Goal: Book appointment/travel/reservation

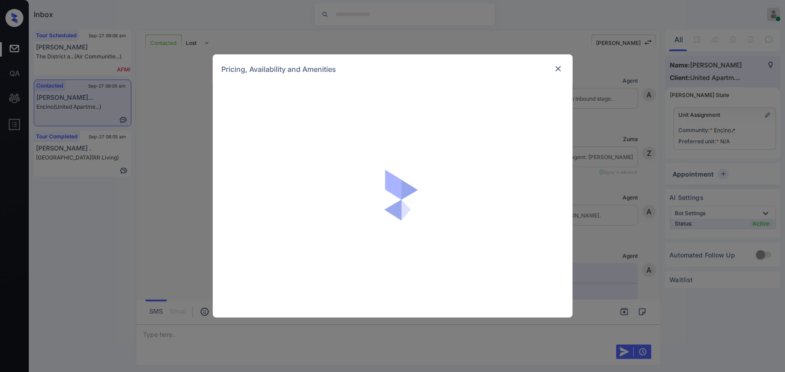
scroll to position [802, 0]
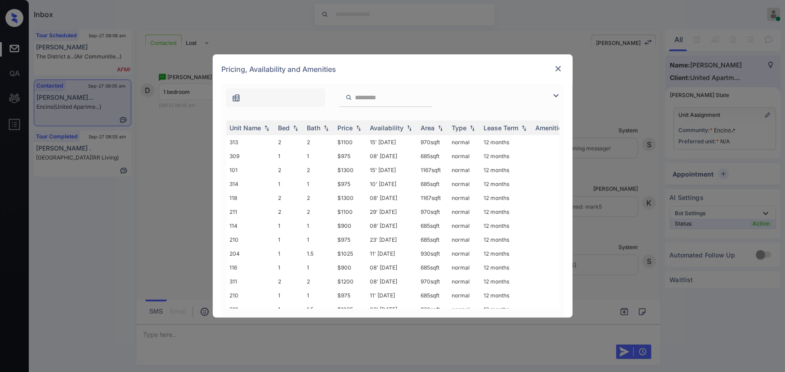
click at [561, 94] on div at bounding box center [558, 95] width 11 height 11
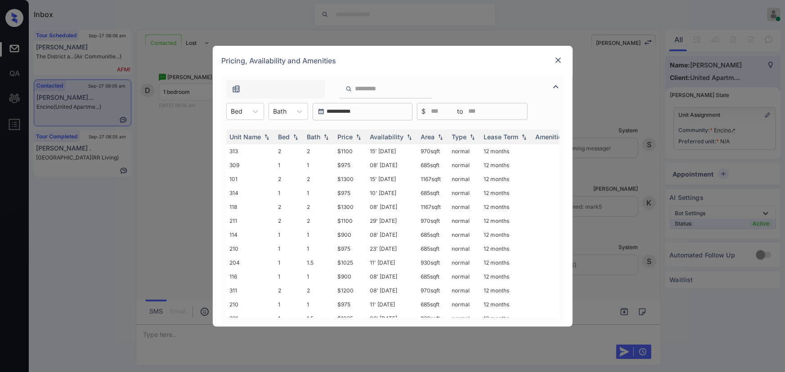
click at [559, 95] on div at bounding box center [393, 87] width 342 height 23
click at [259, 109] on icon at bounding box center [255, 111] width 9 height 9
click at [245, 134] on div "1" at bounding box center [245, 133] width 38 height 16
click at [301, 113] on icon at bounding box center [304, 111] width 9 height 9
click at [292, 135] on div "1" at bounding box center [293, 133] width 40 height 16
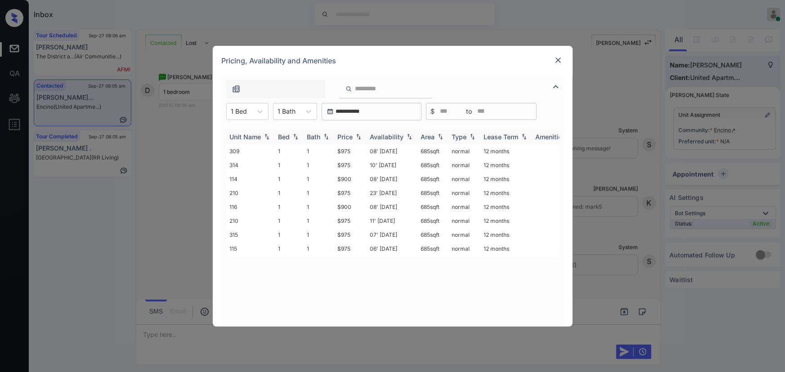
click at [348, 138] on div "Price" at bounding box center [345, 137] width 15 height 8
click at [376, 151] on td "08' Oct 25" at bounding box center [392, 151] width 51 height 14
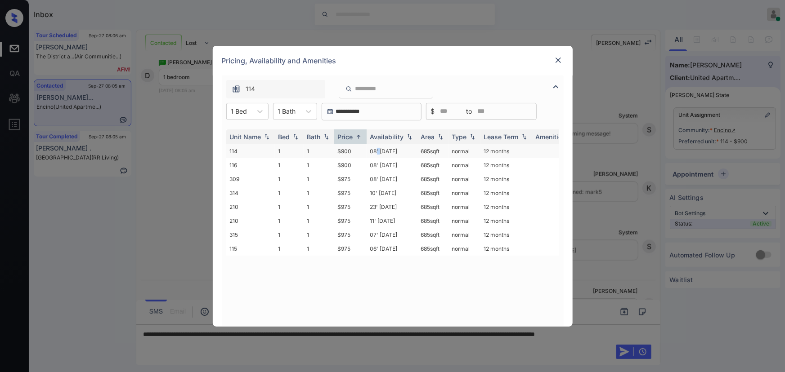
copy td "685 sqft"
drag, startPoint x: 442, startPoint y: 149, endPoint x: 418, endPoint y: 150, distance: 24.3
click at [418, 150] on td "685 sqft" at bounding box center [432, 151] width 31 height 14
click at [554, 59] on img at bounding box center [558, 60] width 9 height 9
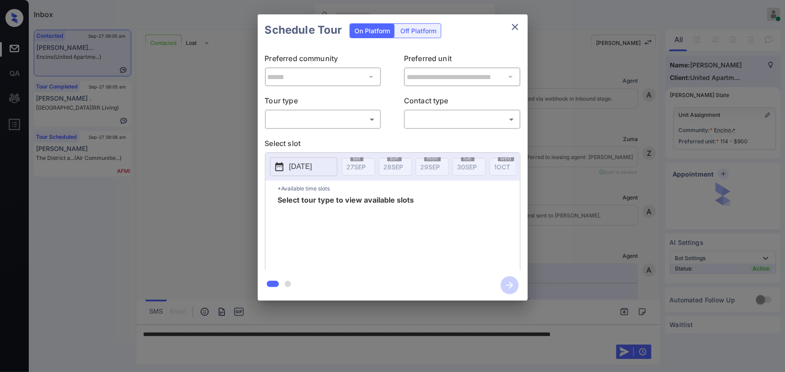
scroll to position [291, 0]
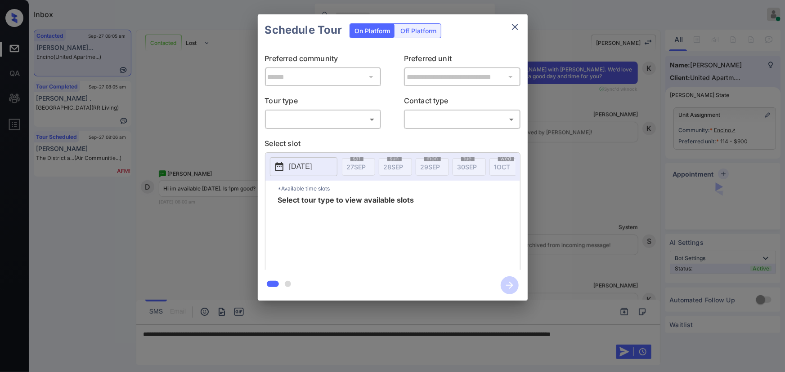
click at [338, 123] on body "Inbox Kenneth Umali Online Set yourself offline Set yourself on break Profile S…" at bounding box center [392, 186] width 785 height 372
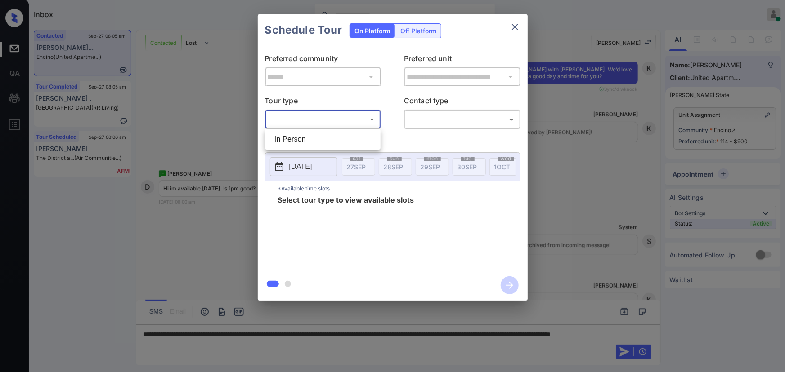
drag, startPoint x: 324, startPoint y: 139, endPoint x: 392, endPoint y: 128, distance: 69.3
click at [329, 139] on li "In Person" at bounding box center [322, 139] width 111 height 16
type input "********"
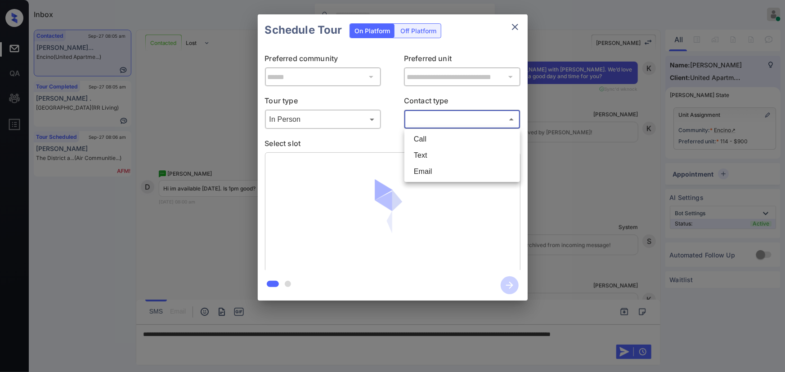
click at [423, 120] on body "Inbox Kenneth Umali Online Set yourself offline Set yourself on break Profile S…" at bounding box center [392, 186] width 785 height 372
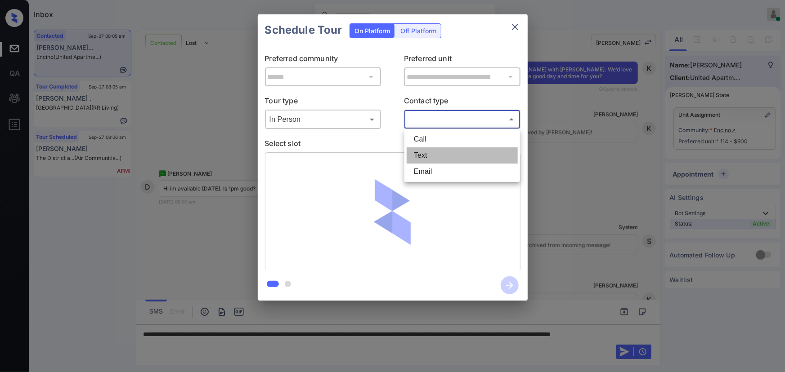
click at [421, 154] on li "Text" at bounding box center [462, 156] width 111 height 16
type input "****"
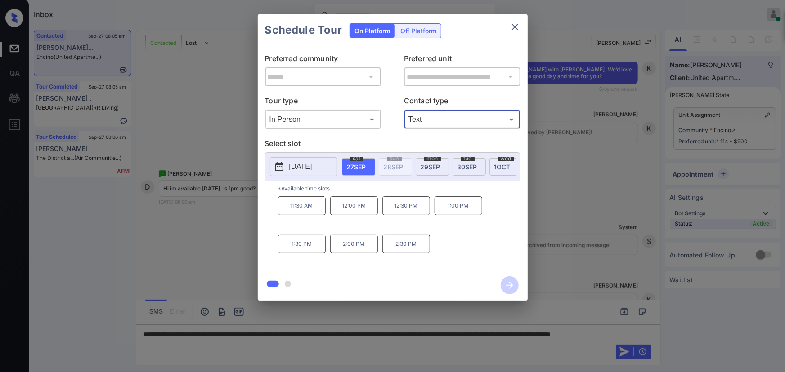
click at [455, 211] on p "1:00 PM" at bounding box center [459, 206] width 48 height 19
click at [529, 342] on div at bounding box center [392, 186] width 785 height 372
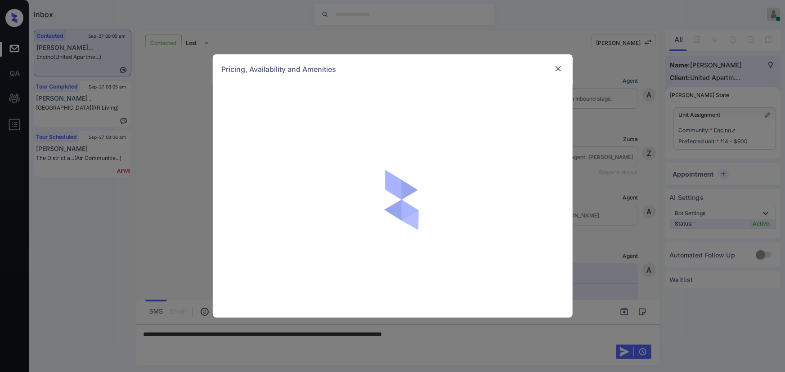
scroll to position [291, 0]
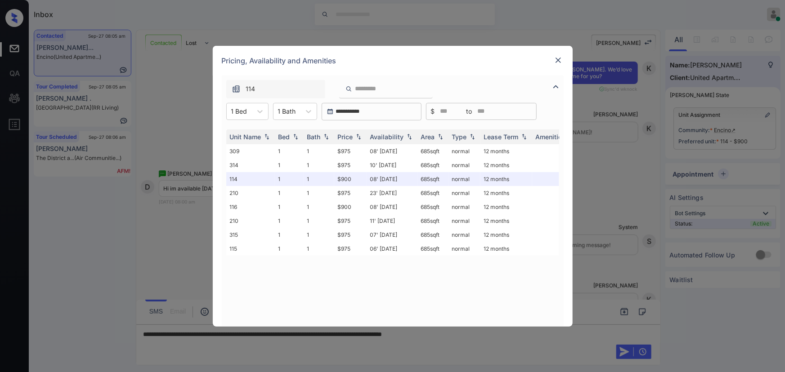
click at [554, 61] on img at bounding box center [558, 60] width 9 height 9
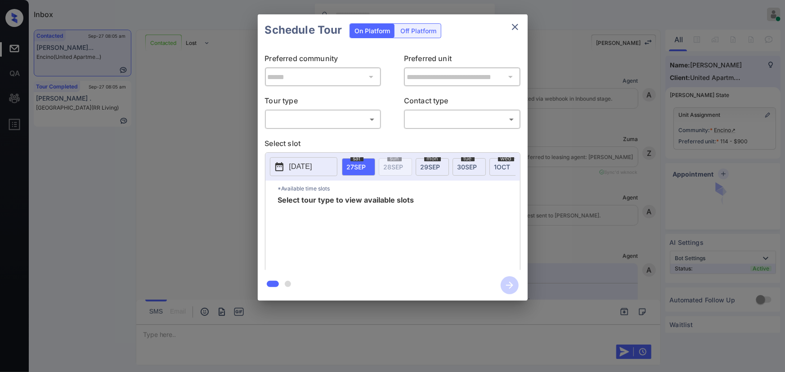
scroll to position [360, 0]
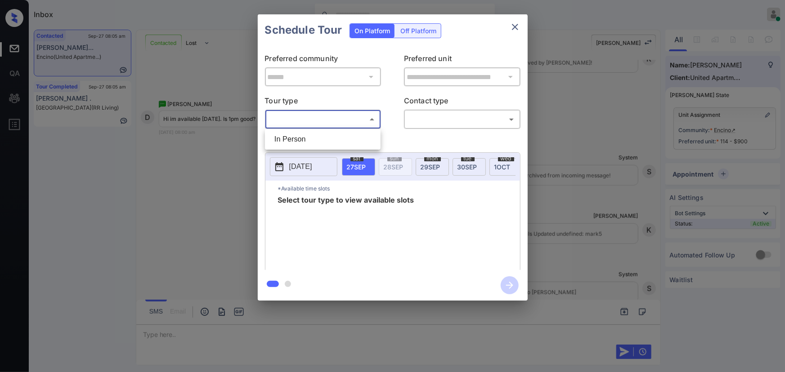
click at [311, 124] on body "Inbox Kenneth Umali Online Set yourself offline Set yourself on break Profile S…" at bounding box center [392, 186] width 785 height 372
drag, startPoint x: 301, startPoint y: 140, endPoint x: 325, endPoint y: 141, distance: 23.4
click at [303, 141] on li "In Person" at bounding box center [322, 139] width 111 height 16
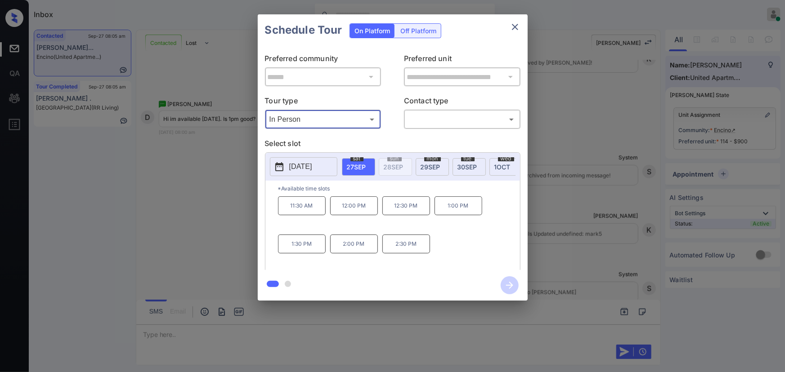
type input "********"
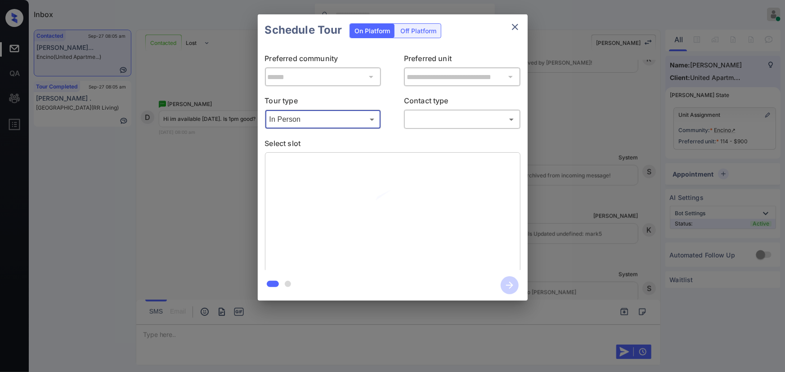
click at [418, 121] on body "Inbox Kenneth Umali Online Set yourself offline Set yourself on break Profile S…" at bounding box center [392, 186] width 785 height 372
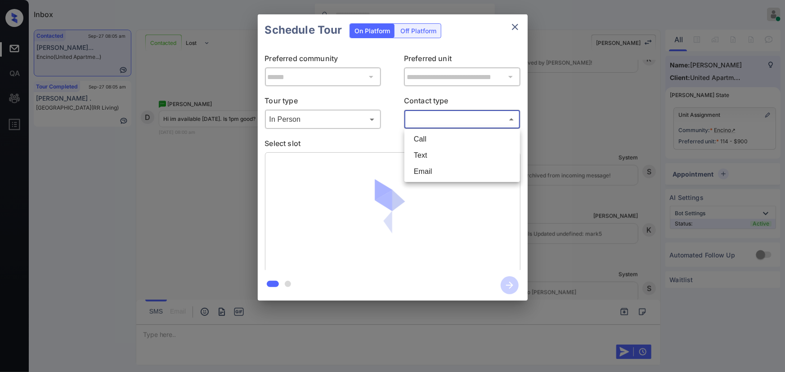
drag, startPoint x: 418, startPoint y: 155, endPoint x: 402, endPoint y: 161, distance: 17.4
click at [419, 155] on li "Text" at bounding box center [462, 156] width 111 height 16
type input "****"
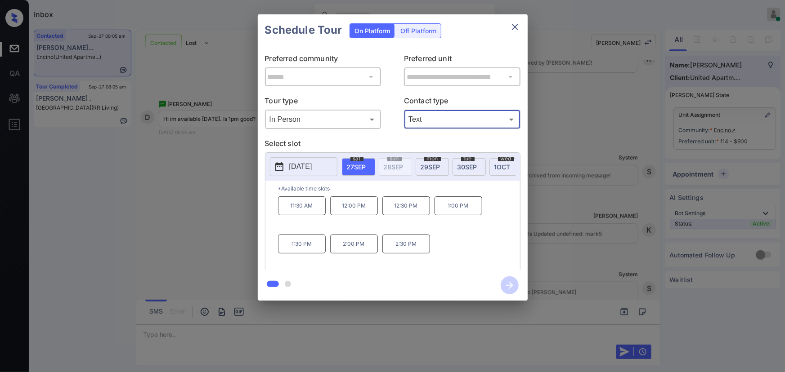
click at [462, 213] on p "1:00 PM" at bounding box center [459, 206] width 48 height 19
click at [507, 285] on icon "button" at bounding box center [510, 286] width 18 height 18
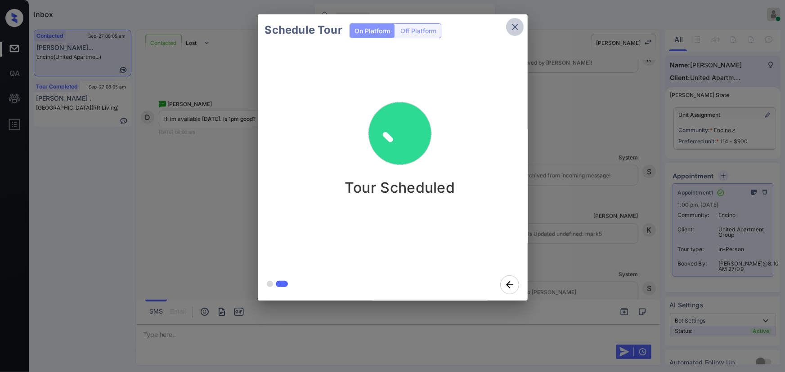
click at [515, 25] on icon "close" at bounding box center [515, 27] width 11 height 11
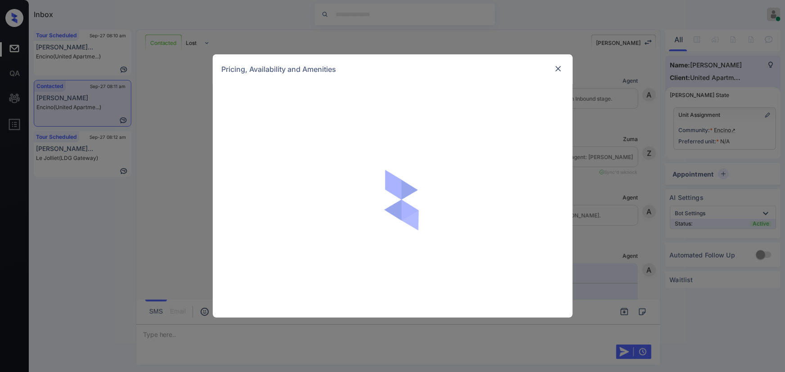
scroll to position [975, 0]
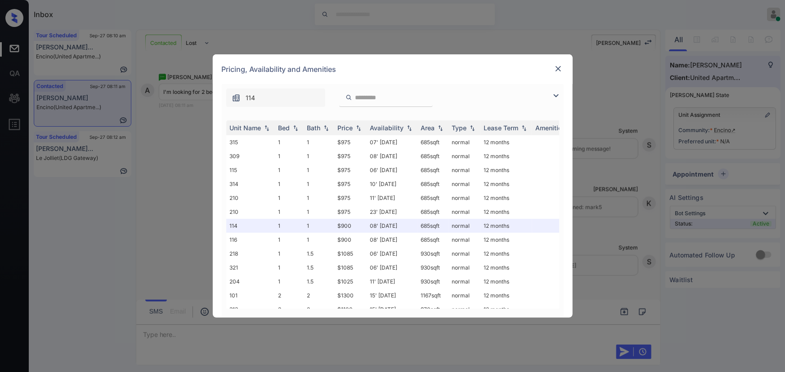
click at [553, 93] on img at bounding box center [556, 95] width 11 height 11
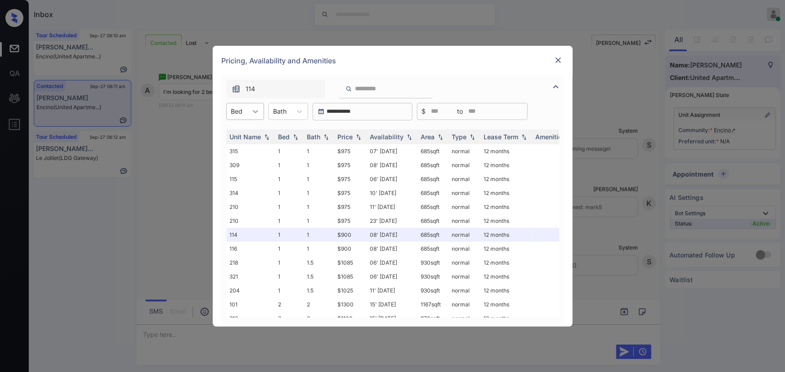
click at [254, 112] on icon at bounding box center [255, 111] width 9 height 9
click at [242, 148] on div "2" at bounding box center [245, 150] width 38 height 16
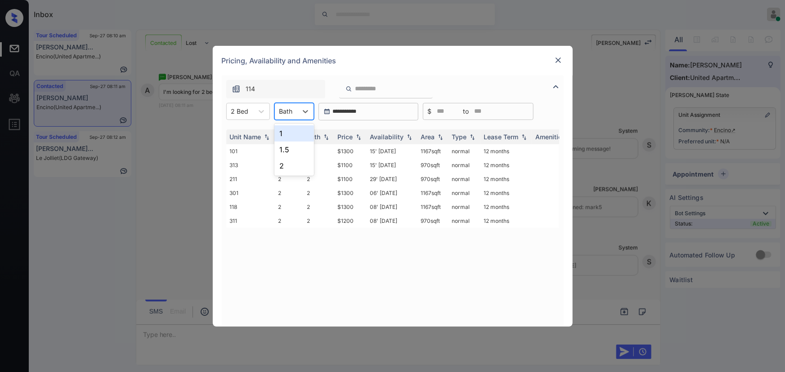
click at [291, 115] on div at bounding box center [285, 111] width 13 height 9
click at [289, 133] on div "1" at bounding box center [294, 133] width 40 height 16
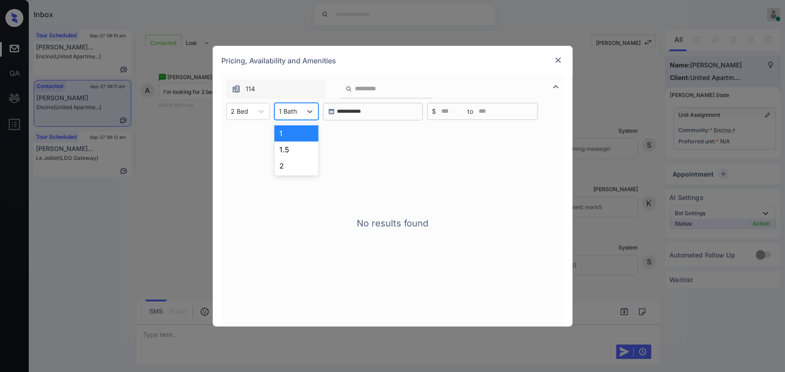
drag, startPoint x: 305, startPoint y: 110, endPoint x: 299, endPoint y: 167, distance: 57.5
click at [305, 111] on icon at bounding box center [309, 111] width 9 height 9
click at [298, 166] on div "2" at bounding box center [296, 166] width 44 height 16
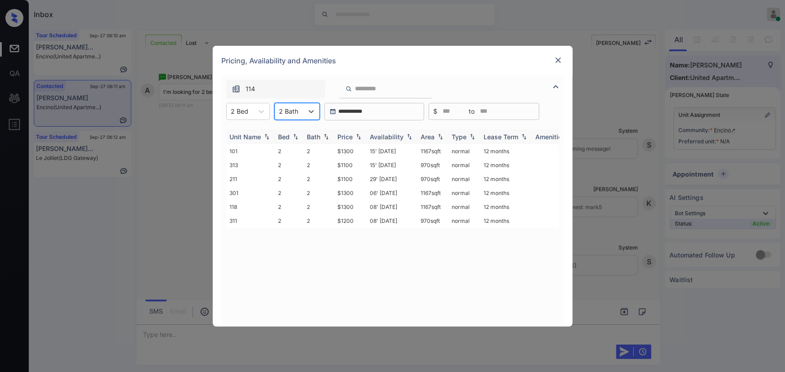
click at [354, 135] on div "Price" at bounding box center [350, 137] width 25 height 8
click at [374, 150] on td "15' [DATE]" at bounding box center [392, 151] width 51 height 14
click at [374, 150] on td "15' Jul 25" at bounding box center [392, 151] width 51 height 14
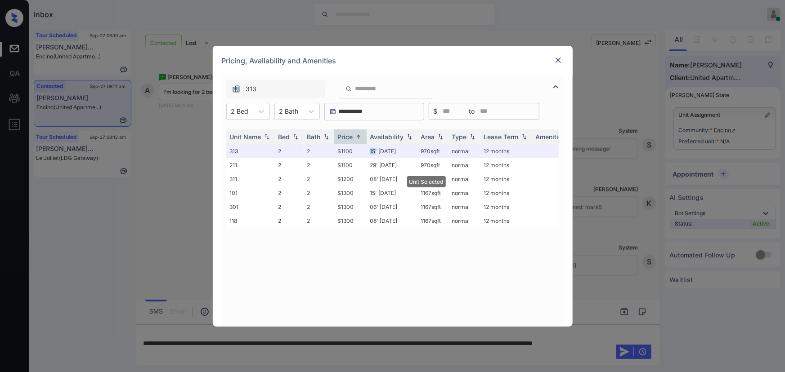
click at [557, 58] on img at bounding box center [558, 60] width 9 height 9
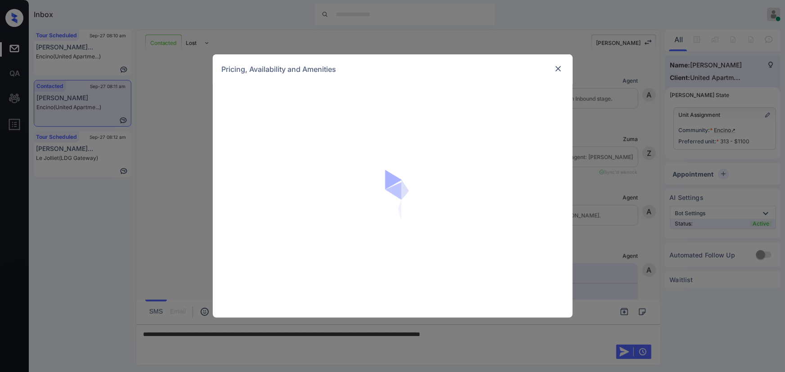
scroll to position [975, 0]
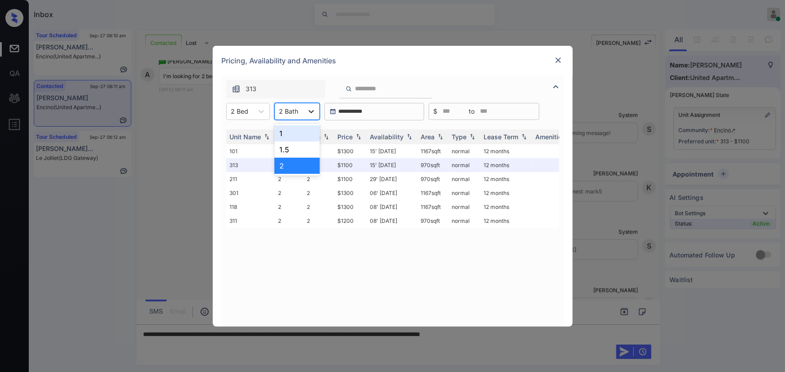
click at [305, 113] on div at bounding box center [311, 111] width 16 height 16
click at [283, 147] on div "1.5" at bounding box center [296, 150] width 45 height 16
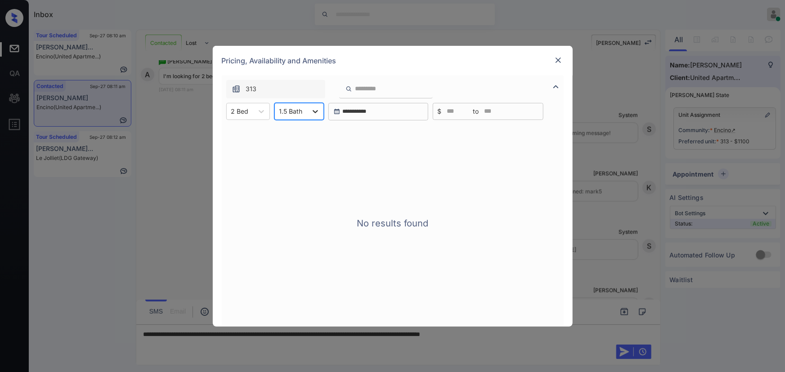
click at [313, 113] on icon at bounding box center [315, 111] width 9 height 9
click at [296, 134] on div "1" at bounding box center [298, 133] width 49 height 16
click at [313, 111] on icon at bounding box center [309, 111] width 9 height 9
click at [281, 164] on div "2" at bounding box center [296, 166] width 44 height 16
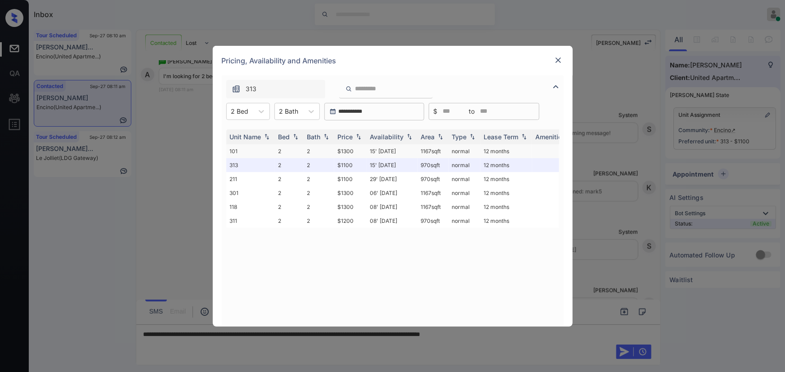
drag, startPoint x: 443, startPoint y: 149, endPoint x: 416, endPoint y: 152, distance: 27.7
click at [416, 152] on tr "101 2 2 $1300 15' [DATE] sqft normal 12 months" at bounding box center [461, 151] width 470 height 14
click at [359, 136] on img at bounding box center [358, 137] width 9 height 6
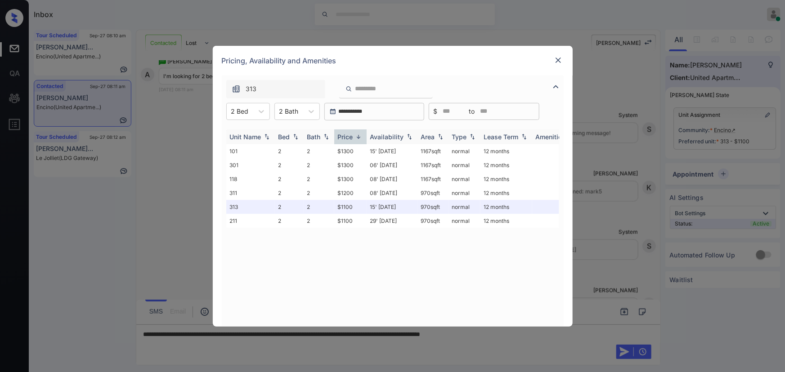
click at [359, 136] on img at bounding box center [358, 137] width 9 height 7
copy tr "1167 sqft"
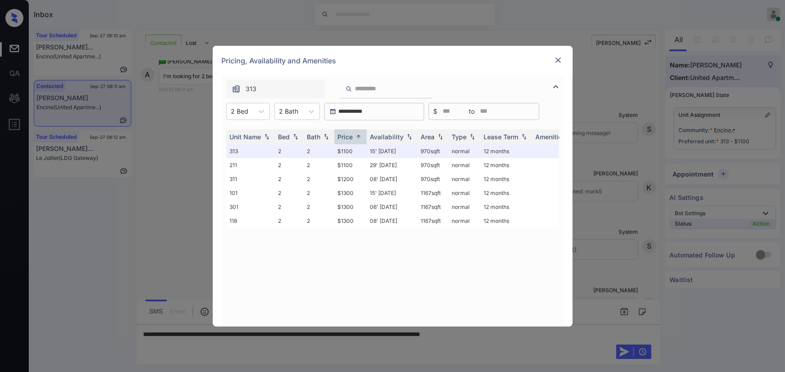
click at [557, 58] on img at bounding box center [558, 60] width 9 height 9
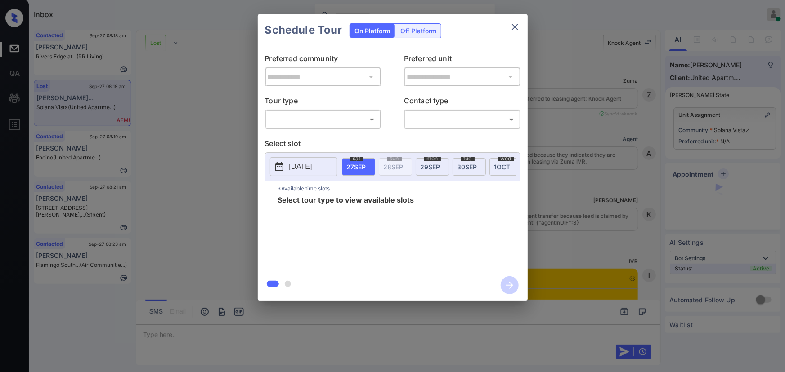
scroll to position [9710, 0]
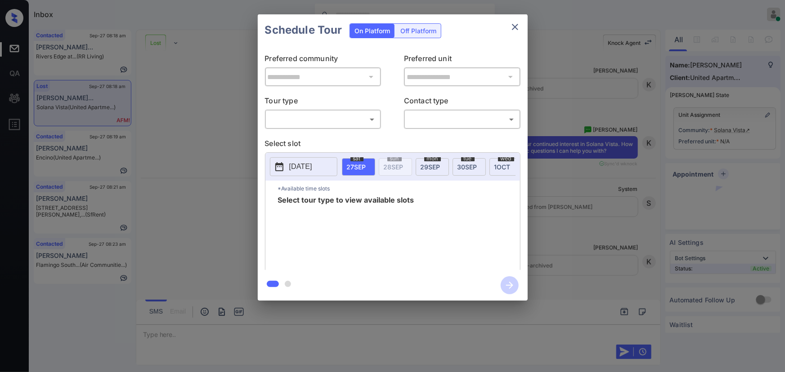
click at [515, 24] on icon "close" at bounding box center [515, 27] width 11 height 11
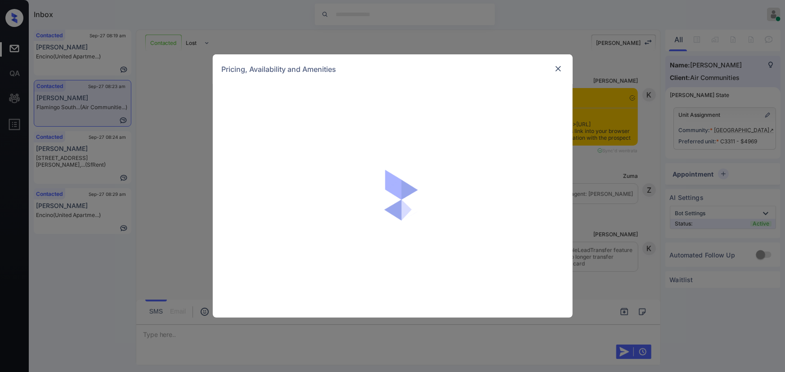
scroll to position [1201, 0]
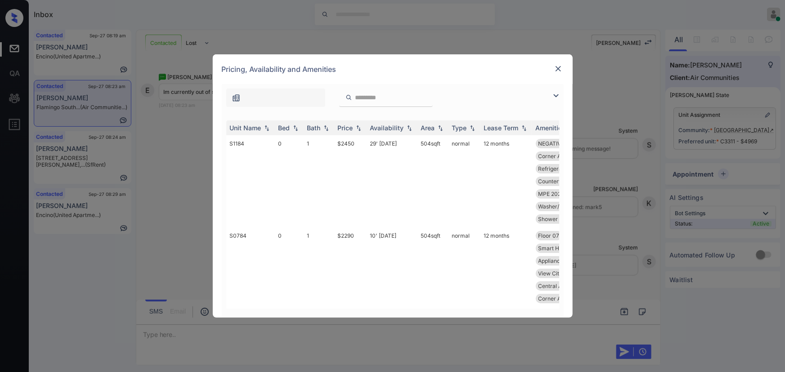
click at [558, 94] on img at bounding box center [556, 95] width 11 height 11
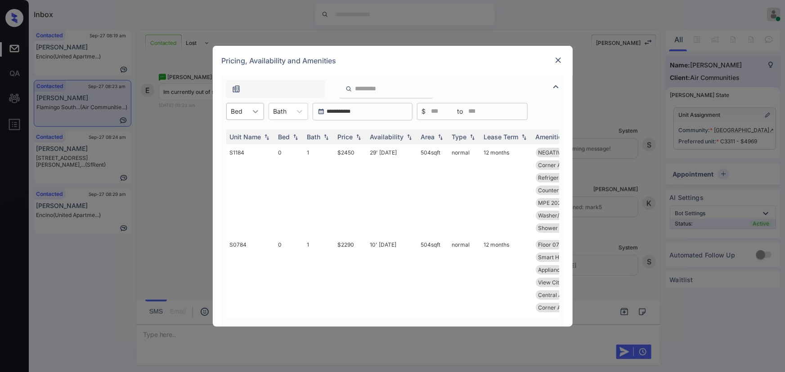
click at [251, 110] on icon at bounding box center [255, 111] width 9 height 9
click at [234, 145] on div "1" at bounding box center [245, 150] width 38 height 16
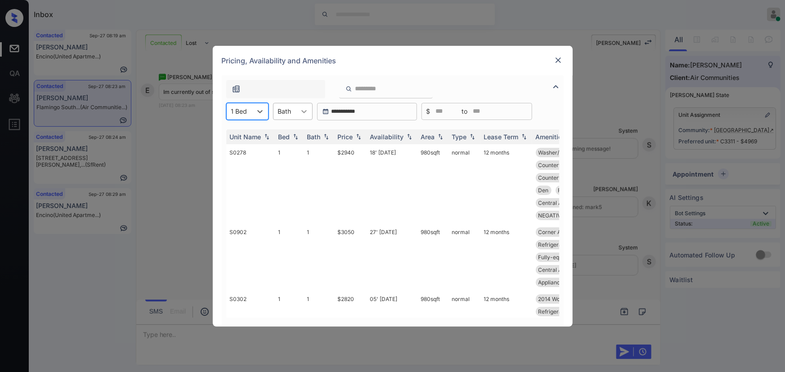
click at [300, 113] on icon at bounding box center [304, 111] width 9 height 9
click at [289, 133] on div "1" at bounding box center [293, 133] width 40 height 16
click at [359, 137] on img at bounding box center [358, 137] width 9 height 6
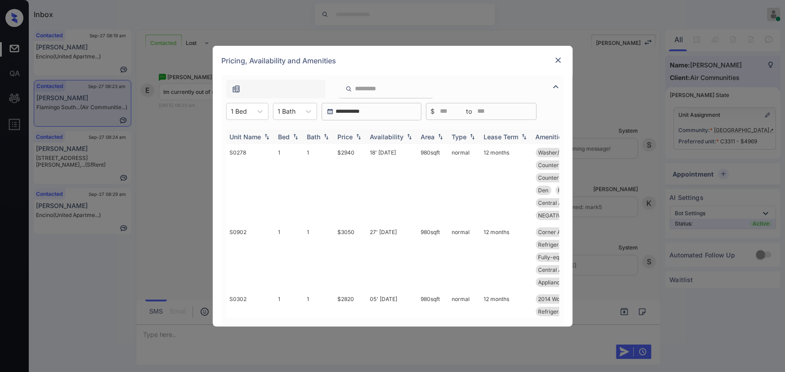
click at [359, 136] on img at bounding box center [358, 137] width 9 height 6
click at [359, 136] on img at bounding box center [358, 137] width 9 height 7
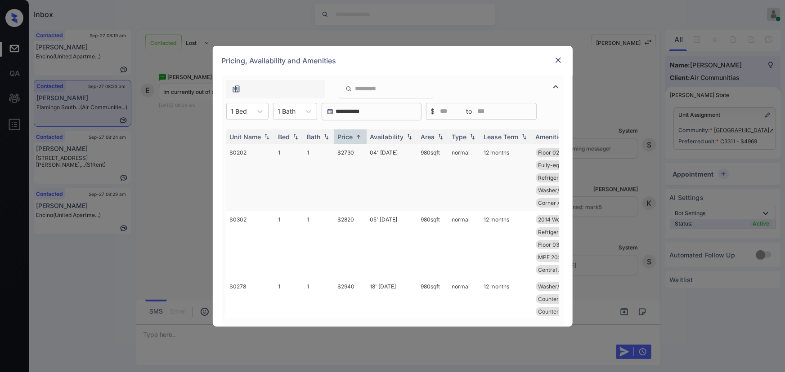
click at [355, 152] on td "$2730" at bounding box center [350, 177] width 32 height 67
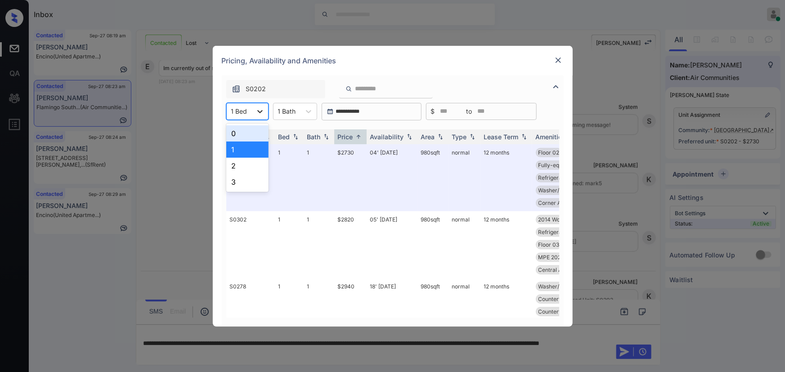
click at [256, 113] on icon at bounding box center [259, 111] width 9 height 9
click at [237, 164] on div "2" at bounding box center [247, 166] width 42 height 16
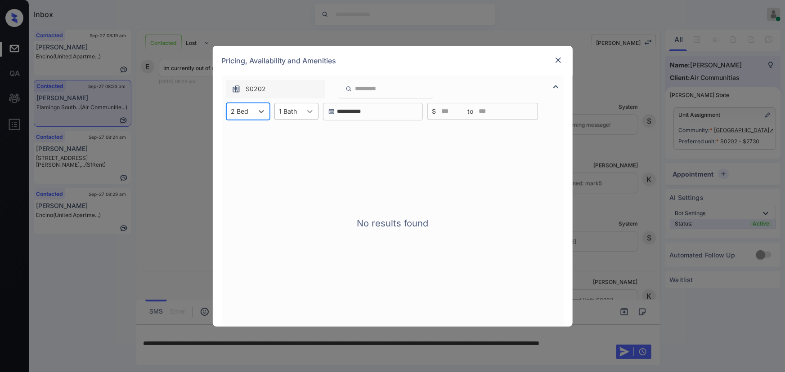
click at [314, 110] on div at bounding box center [310, 111] width 16 height 16
click at [285, 149] on div "1.5" at bounding box center [296, 150] width 44 height 16
click at [311, 112] on icon at bounding box center [315, 111] width 9 height 9
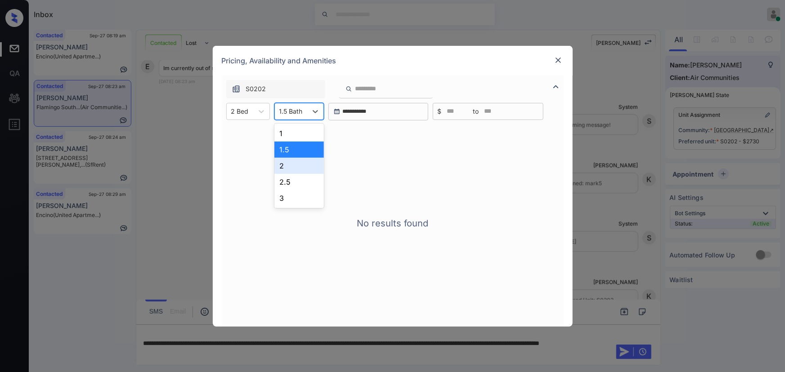
click at [290, 165] on div "2" at bounding box center [298, 166] width 49 height 16
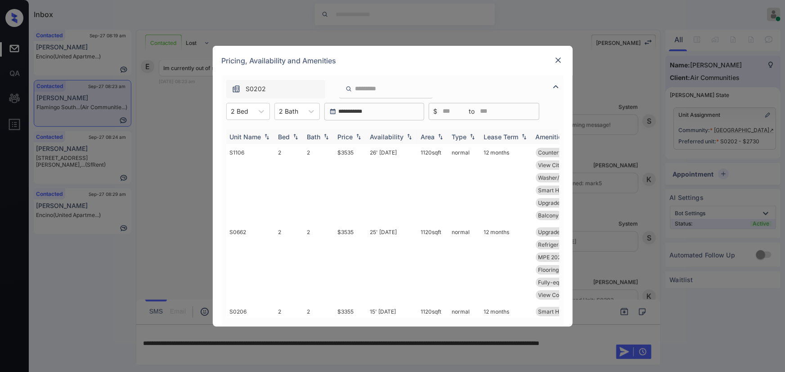
click at [361, 136] on img at bounding box center [358, 137] width 9 height 6
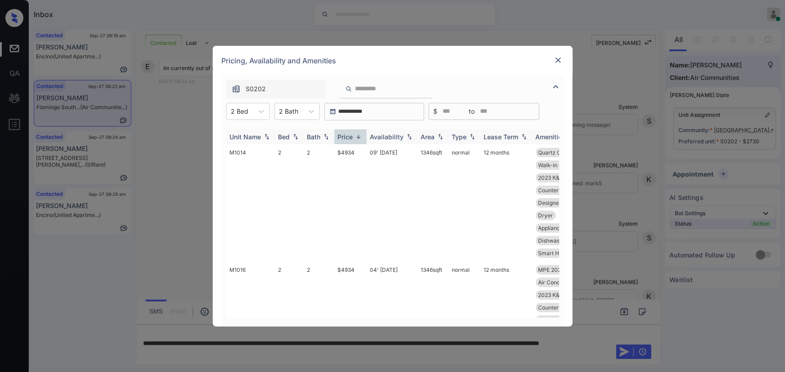
click at [361, 136] on img at bounding box center [358, 137] width 9 height 7
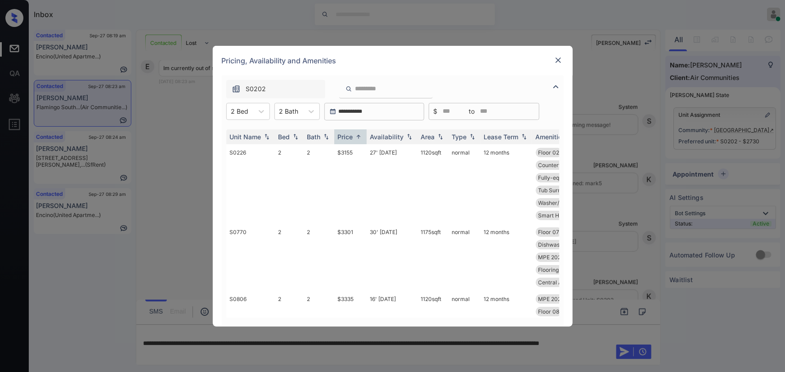
click at [559, 59] on img at bounding box center [558, 60] width 9 height 9
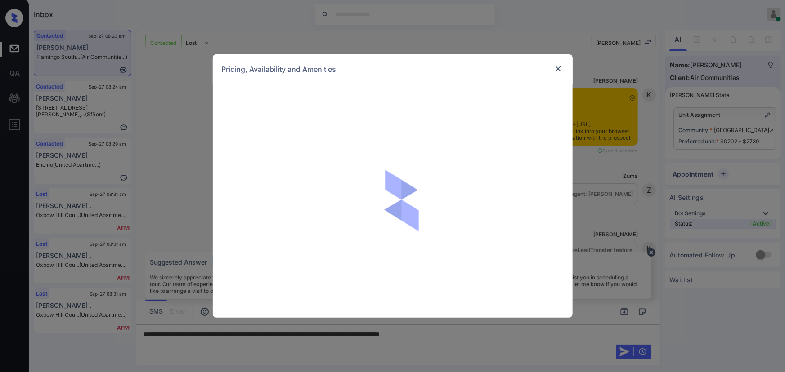
scroll to position [1260, 0]
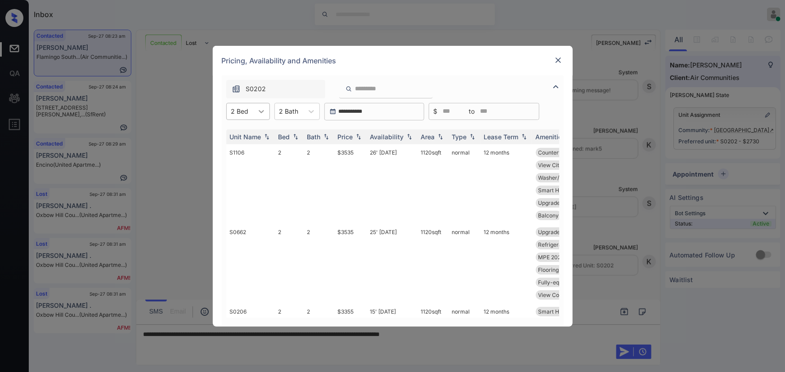
click at [257, 108] on icon at bounding box center [261, 111] width 9 height 9
click at [232, 146] on div "1" at bounding box center [248, 150] width 44 height 16
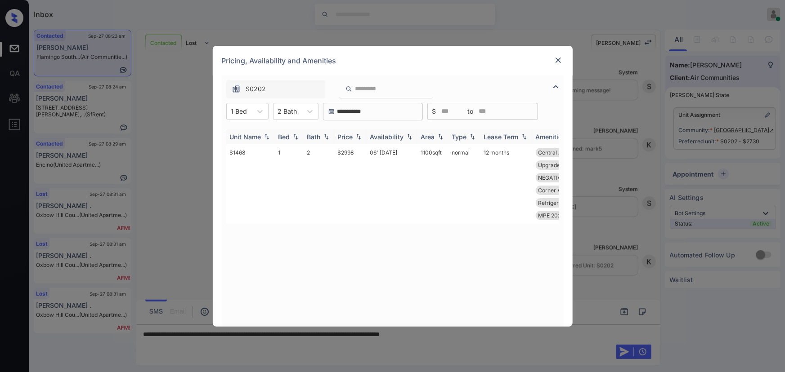
click at [348, 136] on div "Price" at bounding box center [345, 137] width 15 height 8
click at [309, 111] on icon at bounding box center [309, 111] width 9 height 9
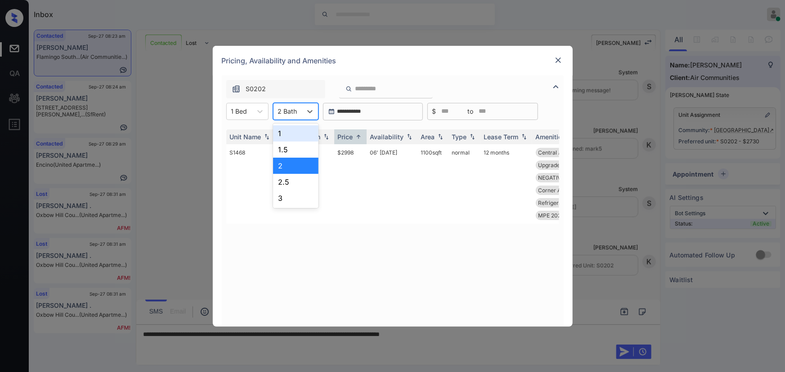
click at [285, 134] on div "1" at bounding box center [295, 133] width 45 height 16
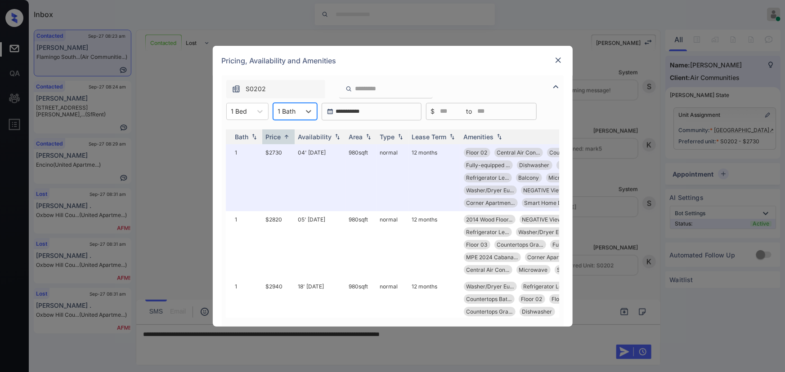
scroll to position [0, 98]
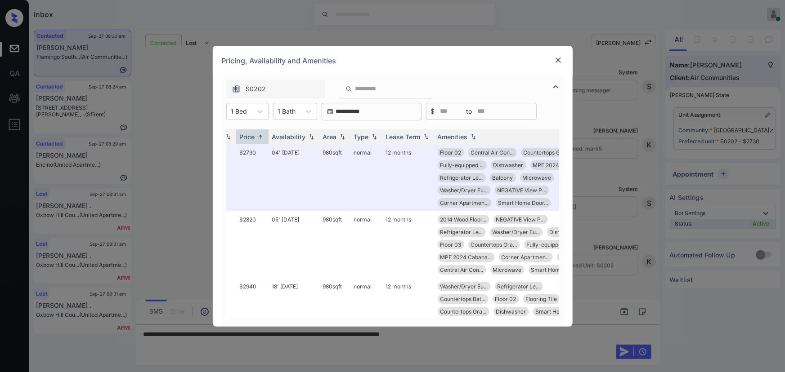
click at [558, 58] on img at bounding box center [558, 60] width 9 height 9
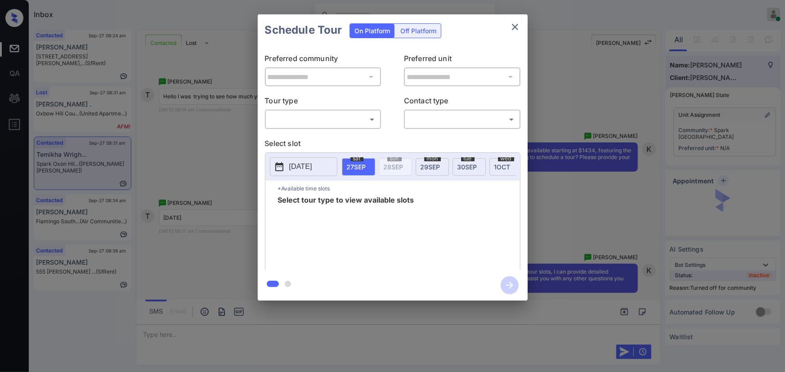
scroll to position [987, 0]
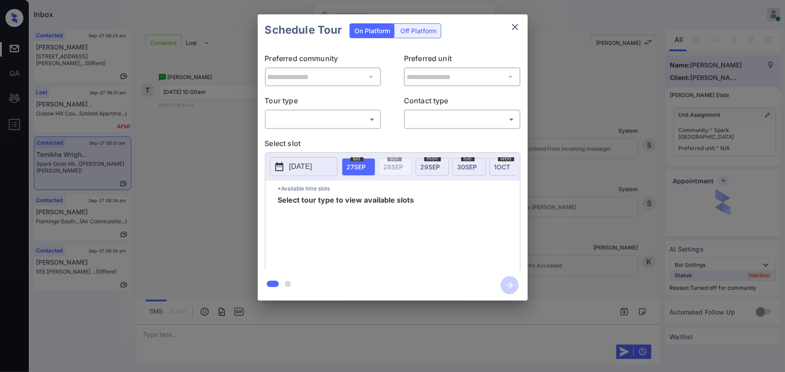
click at [328, 122] on body "Inbox [PERSON_NAME] Online Set yourself offline Set yourself on break Profile S…" at bounding box center [392, 186] width 785 height 372
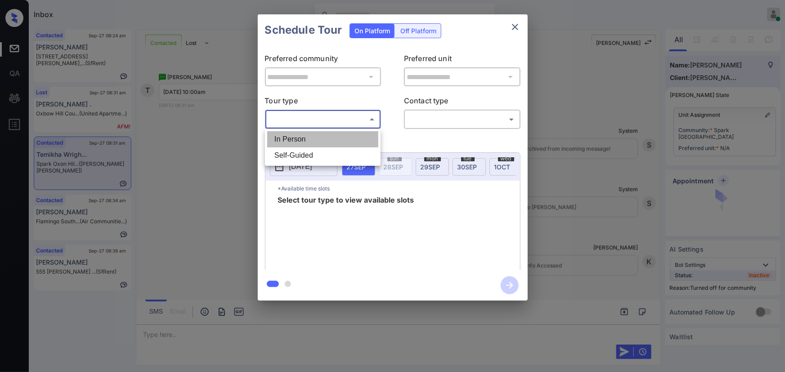
drag, startPoint x: 309, startPoint y: 143, endPoint x: 359, endPoint y: 135, distance: 50.5
click at [313, 142] on li "In Person" at bounding box center [322, 139] width 111 height 16
type input "********"
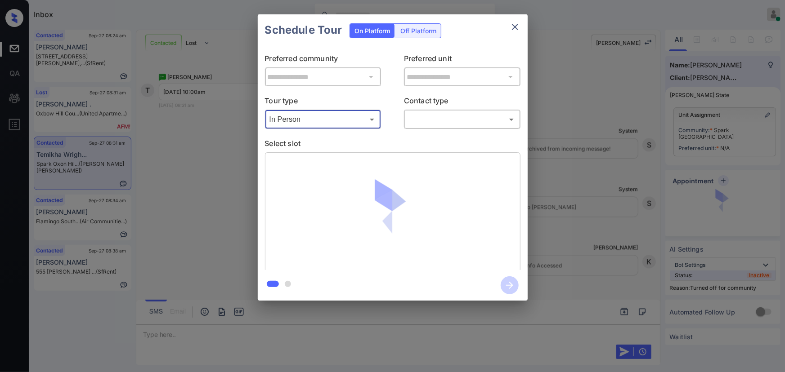
click at [446, 121] on body "Inbox [PERSON_NAME] Online Set yourself offline Set yourself on break Profile S…" at bounding box center [392, 186] width 785 height 372
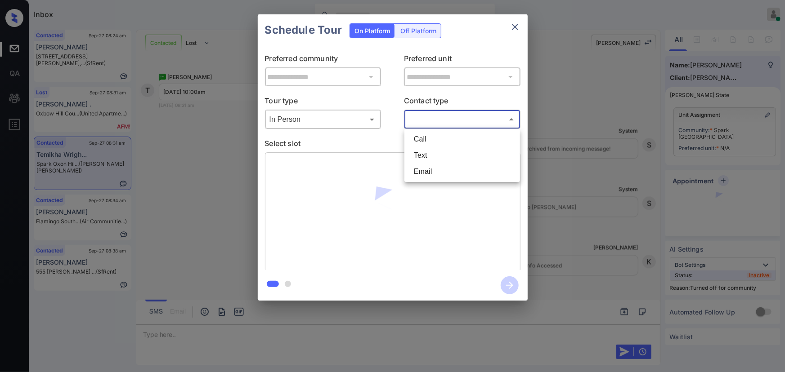
click at [427, 148] on li "Text" at bounding box center [462, 156] width 111 height 16
type input "****"
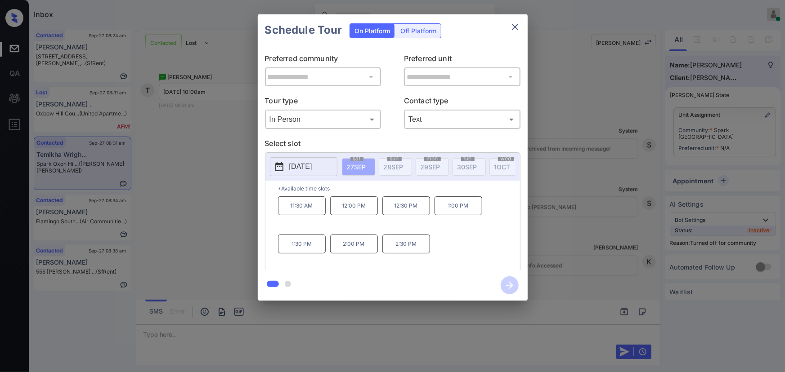
click at [305, 165] on p "[DATE]" at bounding box center [300, 166] width 23 height 11
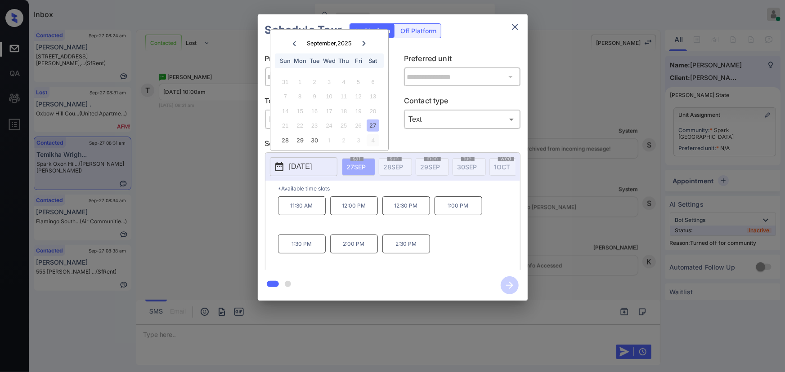
click at [373, 141] on div "4" at bounding box center [373, 140] width 12 height 12
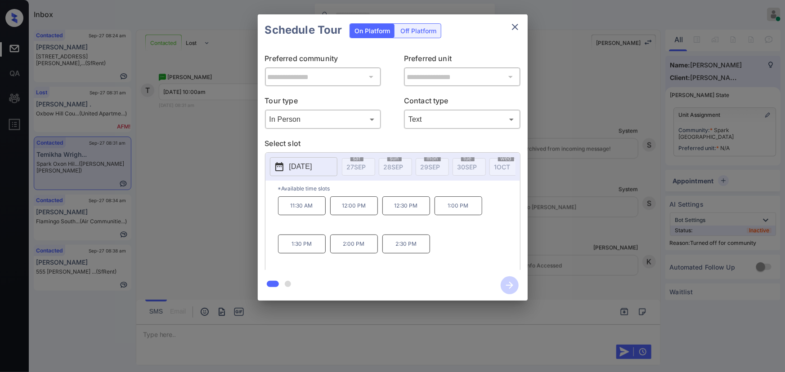
drag, startPoint x: 303, startPoint y: 209, endPoint x: 312, endPoint y: 214, distance: 10.3
click at [303, 210] on p "11:30 AM" at bounding box center [302, 206] width 48 height 19
drag, startPoint x: 367, startPoint y: 251, endPoint x: 282, endPoint y: 216, distance: 92.1
click at [282, 216] on div "11:30 AM 12:00 PM 12:30 PM 1:00 PM 1:30 PM 2:00 PM 2:30 PM" at bounding box center [399, 233] width 242 height 72
copy div "11:30 AM 12:00 PM 12:30 PM 1:00 PM 1:30 PM 2:00 PM"
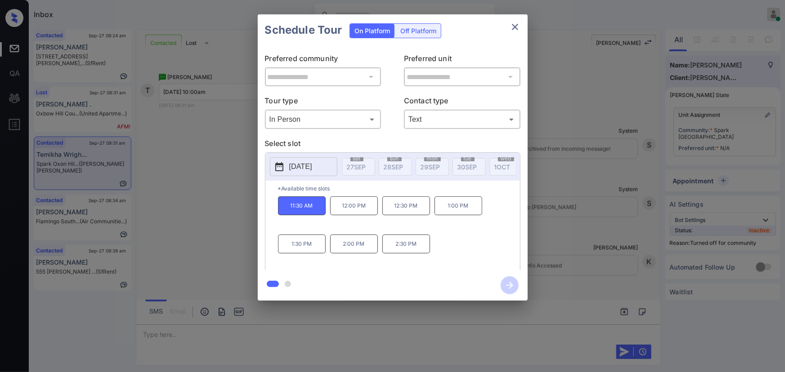
click at [329, 334] on div at bounding box center [392, 186] width 785 height 372
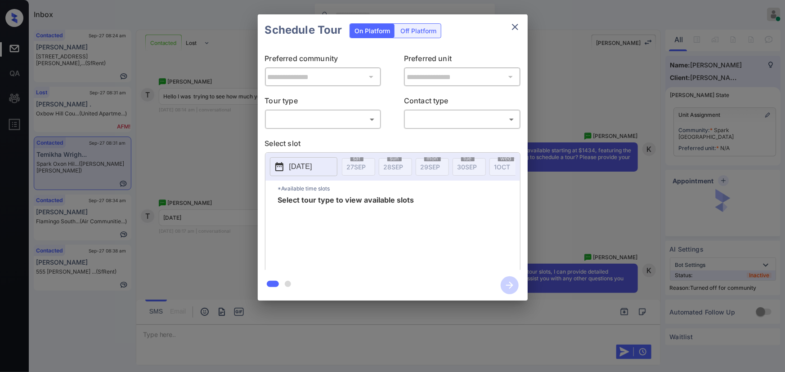
scroll to position [987, 0]
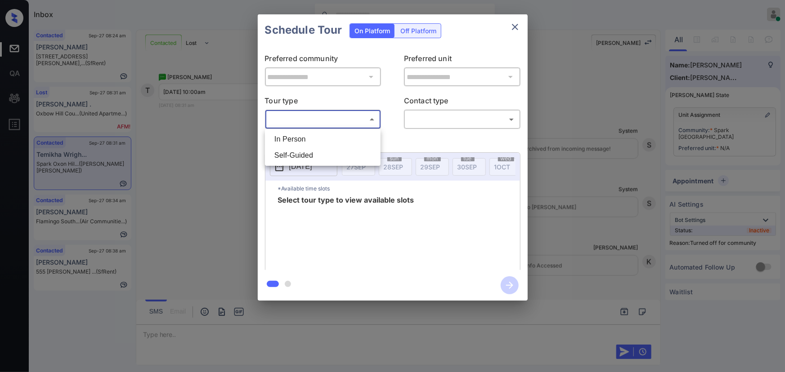
click at [305, 114] on body "Inbox [PERSON_NAME] Online Set yourself offline Set yourself on break Profile S…" at bounding box center [392, 186] width 785 height 372
click at [300, 137] on li "In Person" at bounding box center [322, 139] width 111 height 16
type input "********"
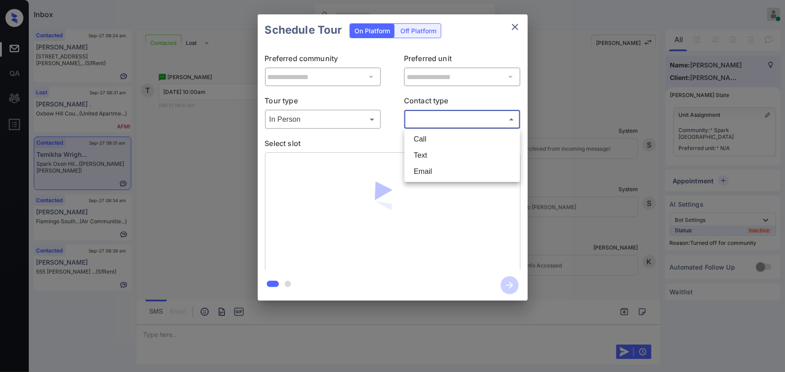
click at [426, 120] on body "Inbox [PERSON_NAME] Online Set yourself offline Set yourself on break Profile S…" at bounding box center [392, 186] width 785 height 372
click at [412, 155] on li "Text" at bounding box center [462, 156] width 111 height 16
type input "****"
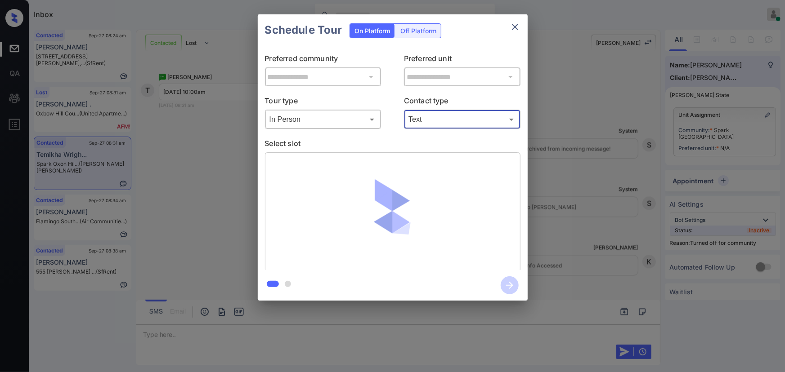
click at [517, 27] on icon "close" at bounding box center [515, 27] width 11 height 11
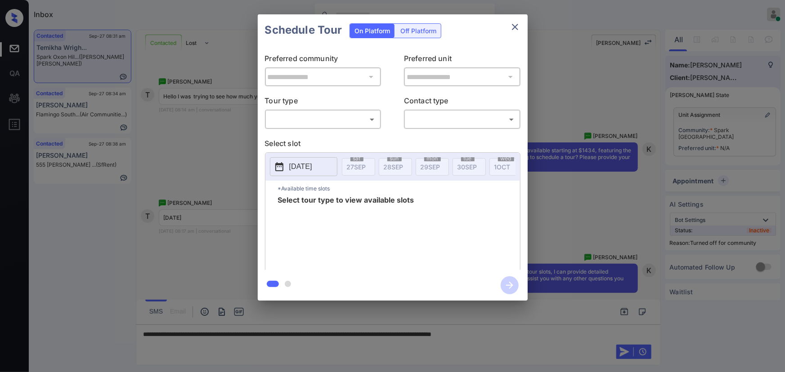
scroll to position [987, 0]
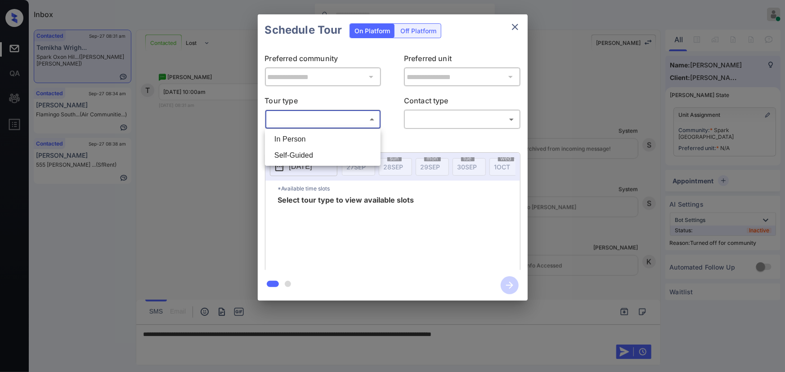
click at [323, 123] on body "Inbox [PERSON_NAME] Online Set yourself offline Set yourself on break Profile S…" at bounding box center [392, 186] width 785 height 372
drag, startPoint x: 308, startPoint y: 138, endPoint x: 385, endPoint y: 131, distance: 77.7
click at [309, 138] on li "In Person" at bounding box center [322, 139] width 111 height 16
type input "********"
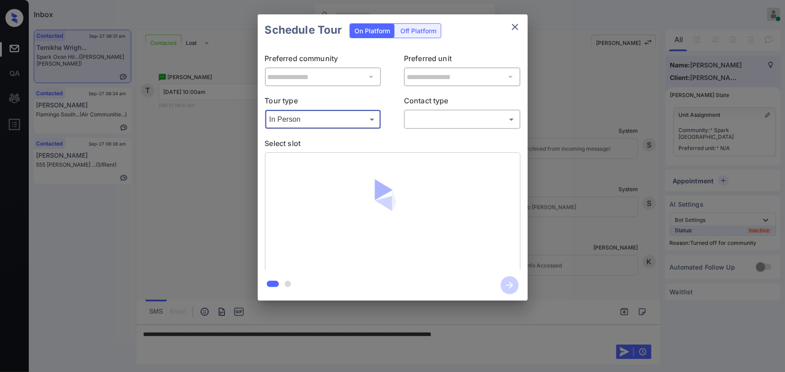
click at [439, 120] on body "Inbox [PERSON_NAME] Online Set yourself offline Set yourself on break Profile S…" at bounding box center [392, 186] width 785 height 372
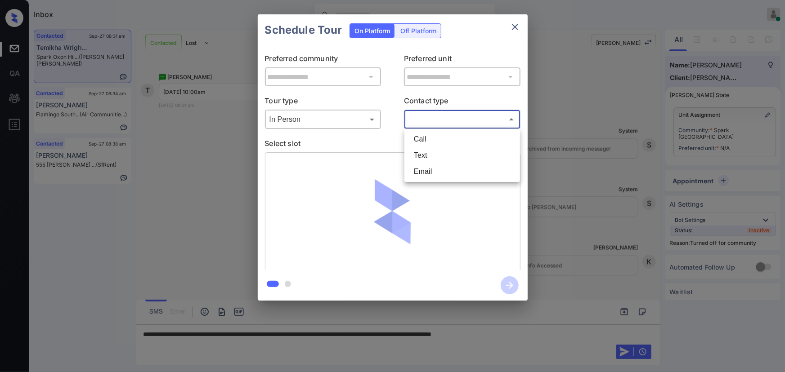
click at [427, 152] on li "Text" at bounding box center [462, 156] width 111 height 16
type input "****"
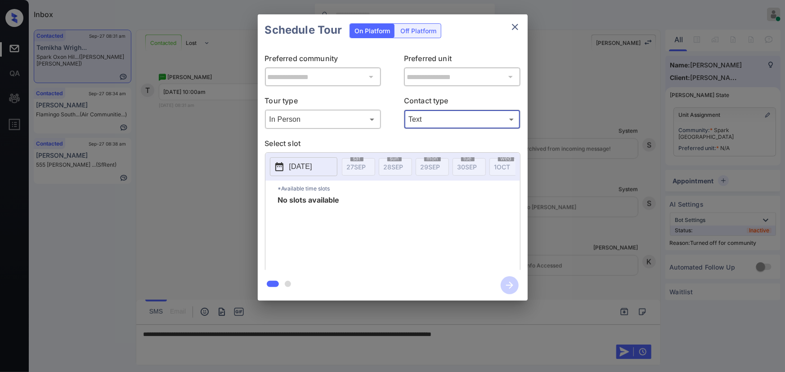
click at [306, 165] on p "[DATE]" at bounding box center [300, 166] width 23 height 11
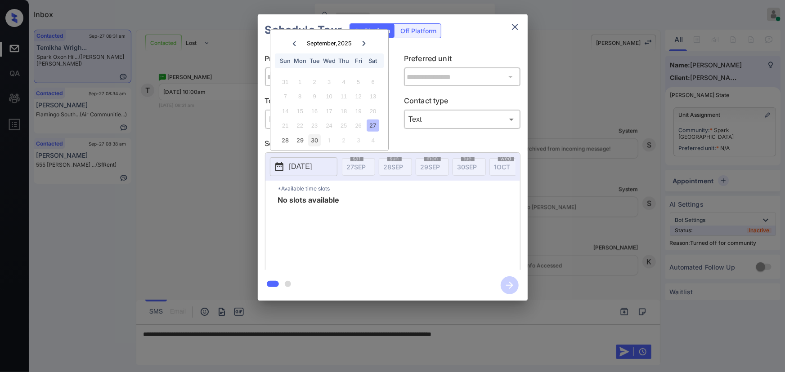
click at [310, 139] on div "30" at bounding box center [315, 140] width 12 height 12
click at [299, 139] on div "29" at bounding box center [300, 140] width 12 height 12
click at [276, 141] on div "28 29 30 1 2 3 4" at bounding box center [329, 140] width 112 height 14
click at [375, 140] on div "4" at bounding box center [373, 140] width 12 height 12
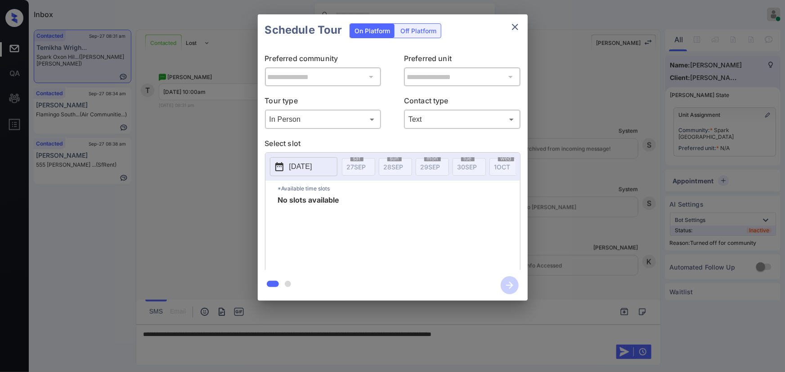
click at [650, 170] on div "**********" at bounding box center [392, 157] width 785 height 315
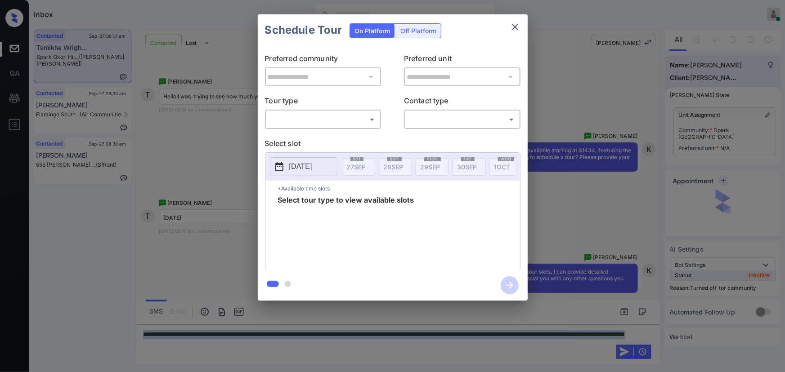
scroll to position [987, 0]
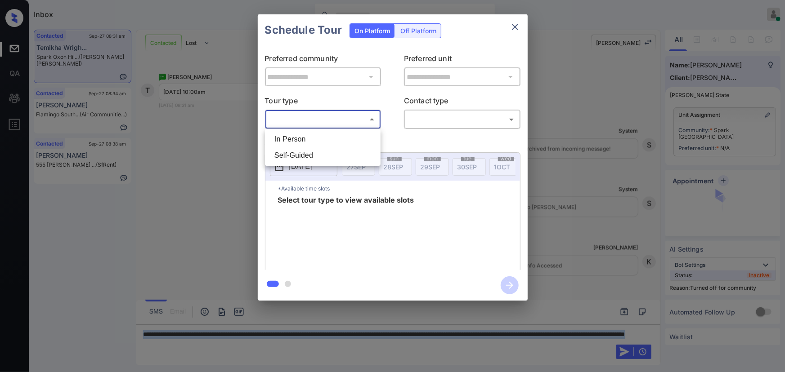
click at [307, 122] on body "Inbox [PERSON_NAME] Online Set yourself offline Set yourself on break Profile S…" at bounding box center [392, 186] width 785 height 372
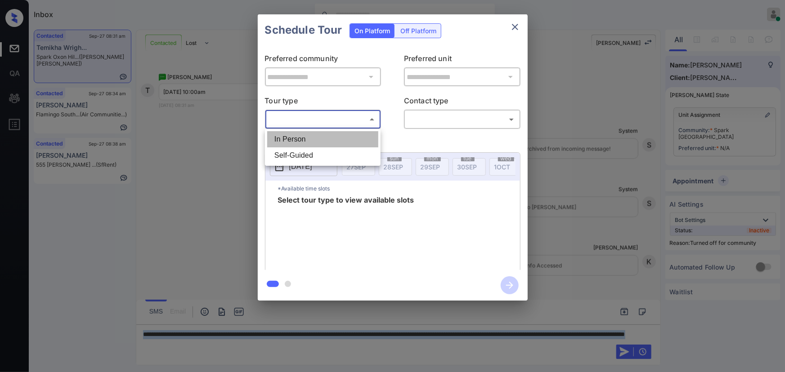
click at [305, 138] on li "In Person" at bounding box center [322, 139] width 111 height 16
type input "********"
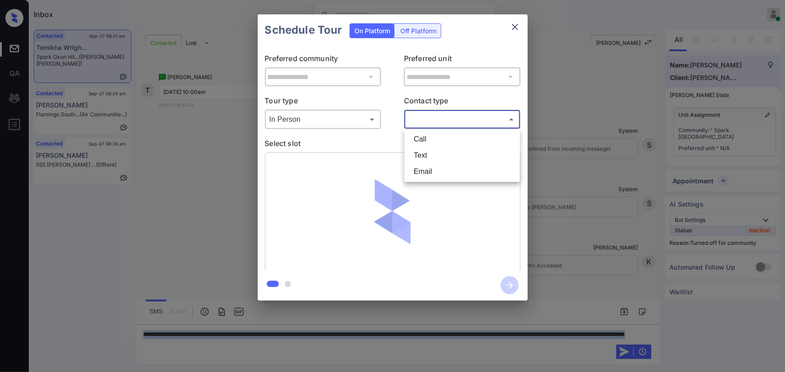
drag, startPoint x: 431, startPoint y: 119, endPoint x: 428, endPoint y: 139, distance: 20.1
click at [432, 120] on body "Inbox [PERSON_NAME] Online Set yourself offline Set yourself on break Profile S…" at bounding box center [392, 186] width 785 height 372
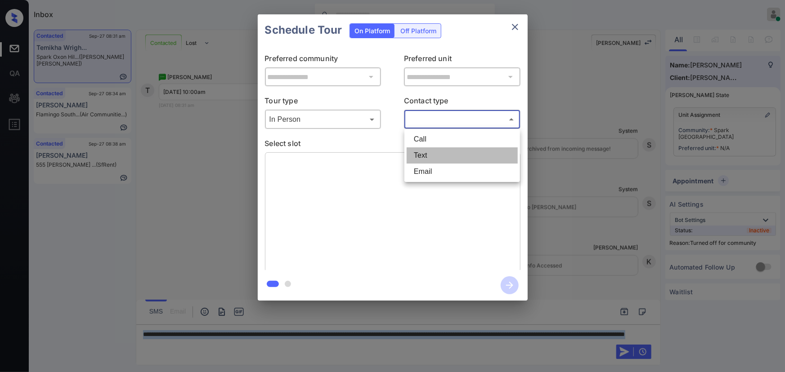
click at [422, 149] on li "Text" at bounding box center [462, 156] width 111 height 16
type input "****"
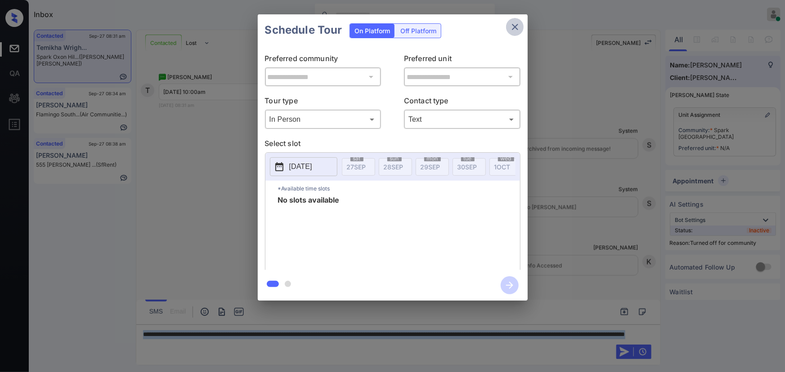
click at [514, 32] on button "close" at bounding box center [515, 27] width 18 height 18
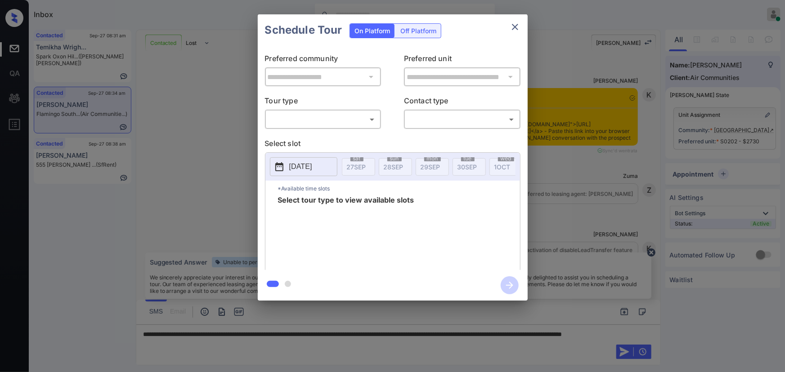
scroll to position [1482, 0]
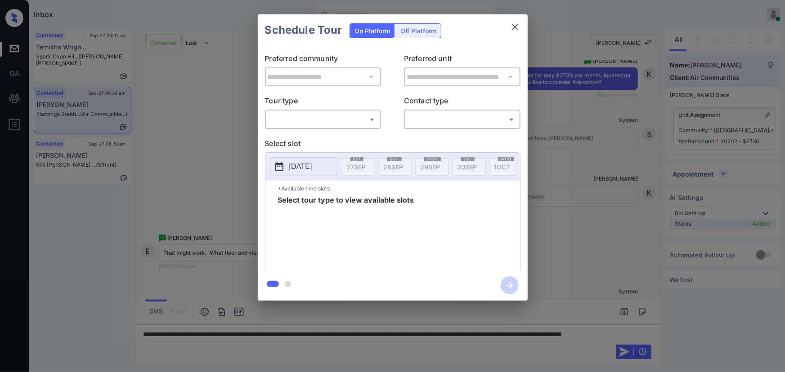
click at [334, 118] on body "Inbox Kenneth Umali Online Set yourself offline Set yourself on break Profile S…" at bounding box center [392, 186] width 785 height 372
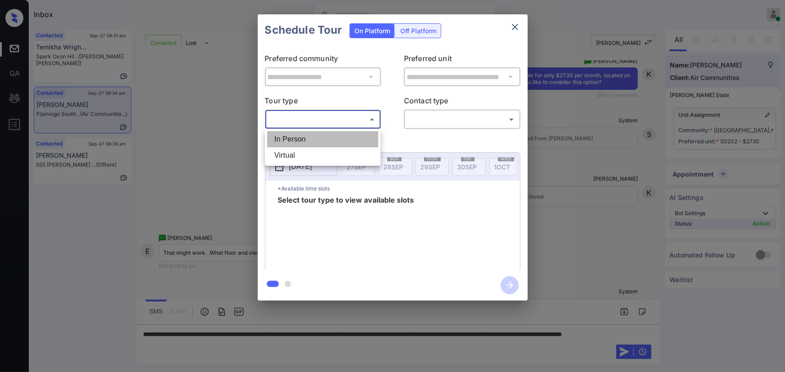
click at [310, 138] on li "In Person" at bounding box center [322, 139] width 111 height 16
type input "********"
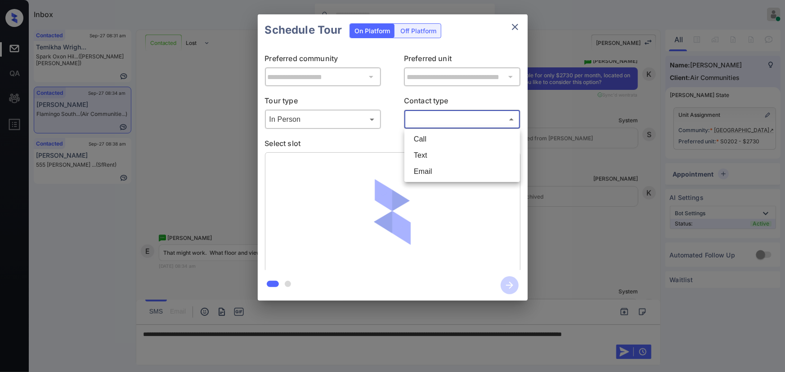
click at [428, 121] on body "Inbox Kenneth Umali Online Set yourself offline Set yourself on break Profile S…" at bounding box center [392, 186] width 785 height 372
click at [413, 153] on li "Text" at bounding box center [462, 156] width 111 height 16
type input "****"
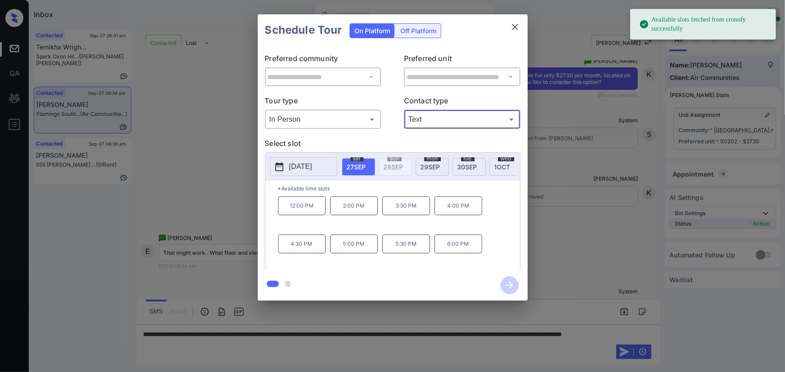
click at [434, 163] on span "29 SEP" at bounding box center [431, 167] width 20 height 8
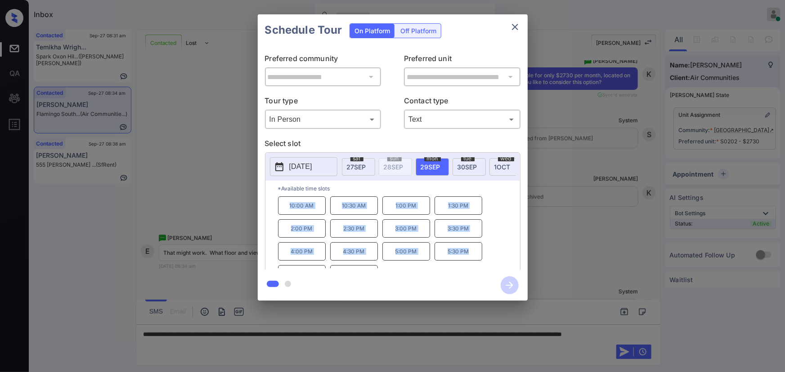
drag, startPoint x: 471, startPoint y: 253, endPoint x: 283, endPoint y: 218, distance: 190.4
click at [286, 213] on div "10:00 AM 10:30 AM 1:00 PM 1:30 PM 2:00 PM 2:30 PM 3:00 PM 3:30 PM 4:00 PM 4:30 …" at bounding box center [399, 233] width 242 height 72
copy div "10:00 AM 10:30 AM 1:00 PM 1:30 PM 2:00 PM 2:30 PM 3:00 PM 3:30 PM 4:00 PM 4:30 …"
click at [265, 343] on div at bounding box center [392, 186] width 785 height 372
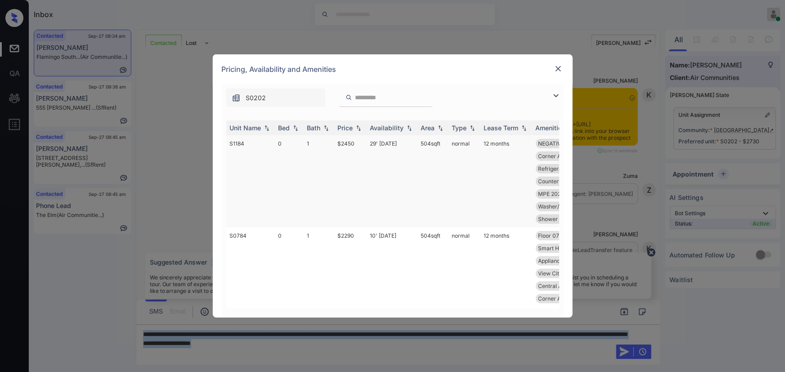
scroll to position [1455, 0]
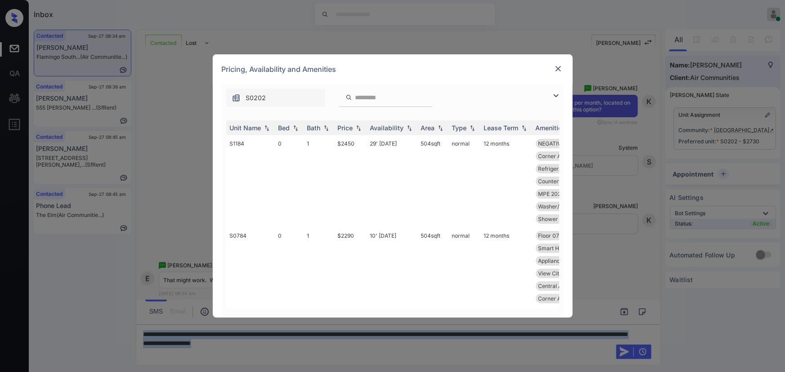
click at [556, 67] on img at bounding box center [558, 68] width 9 height 9
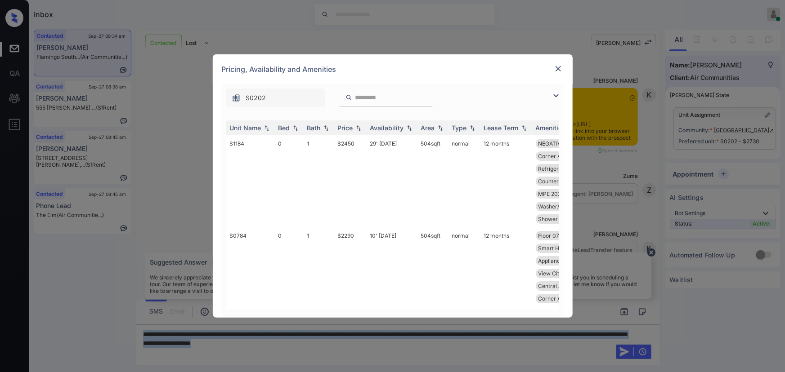
scroll to position [1455, 0]
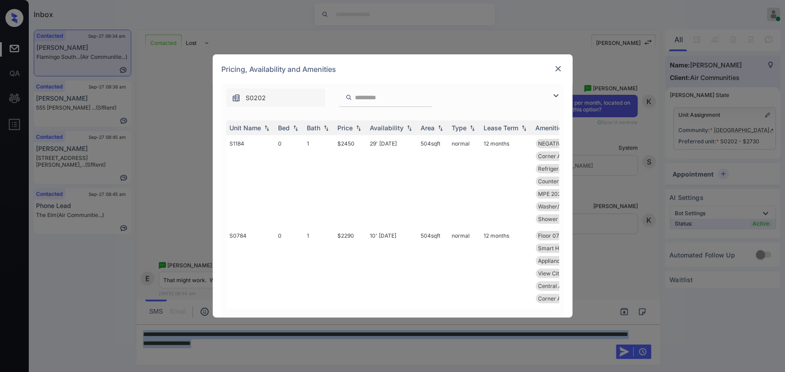
click at [553, 94] on img at bounding box center [556, 95] width 11 height 11
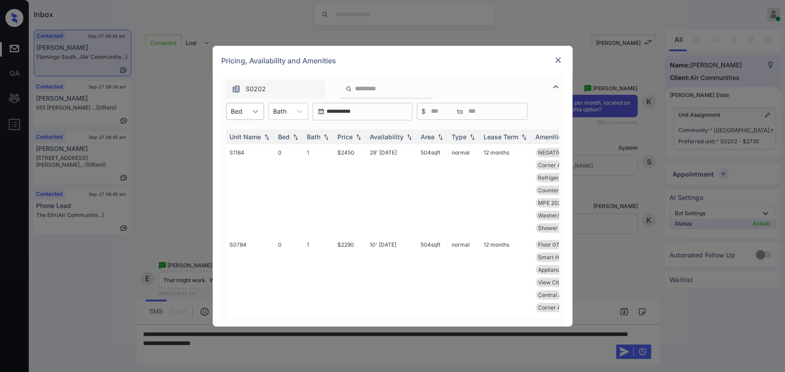
click at [252, 112] on icon at bounding box center [255, 111] width 9 height 9
drag, startPoint x: 239, startPoint y: 149, endPoint x: 298, endPoint y: 110, distance: 70.9
click at [239, 148] on div "1" at bounding box center [245, 150] width 38 height 16
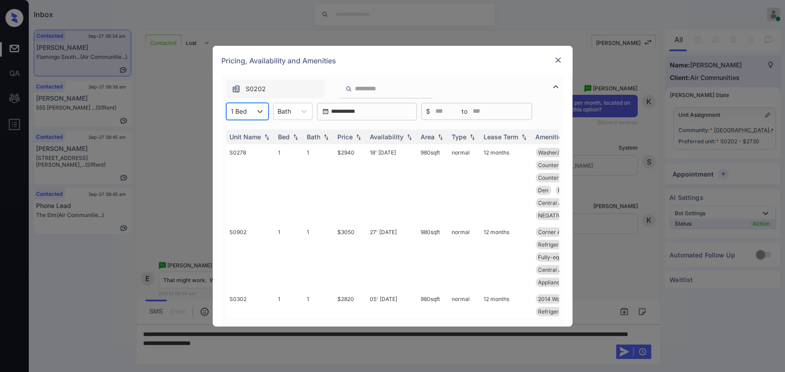
click at [300, 108] on icon at bounding box center [304, 111] width 9 height 9
click at [289, 134] on div "1" at bounding box center [293, 133] width 40 height 16
click at [360, 137] on img at bounding box center [358, 137] width 9 height 6
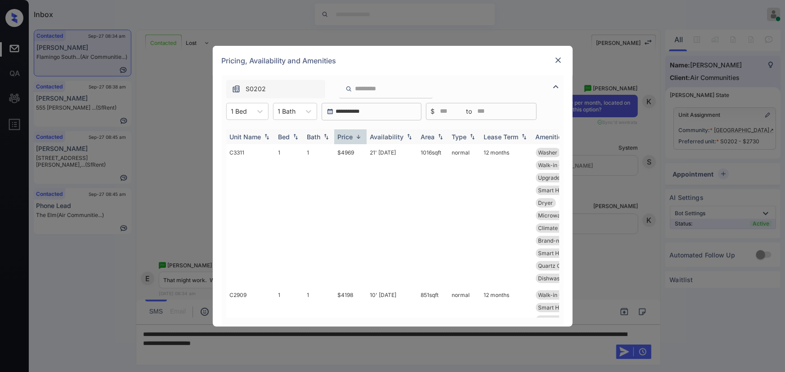
click at [360, 137] on img at bounding box center [358, 137] width 9 height 7
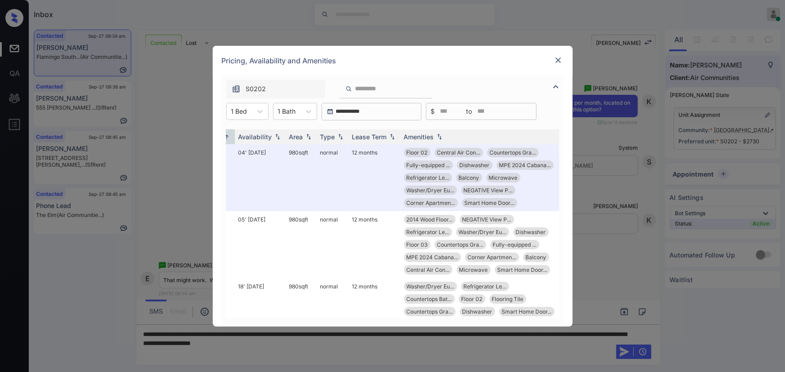
scroll to position [0, 143]
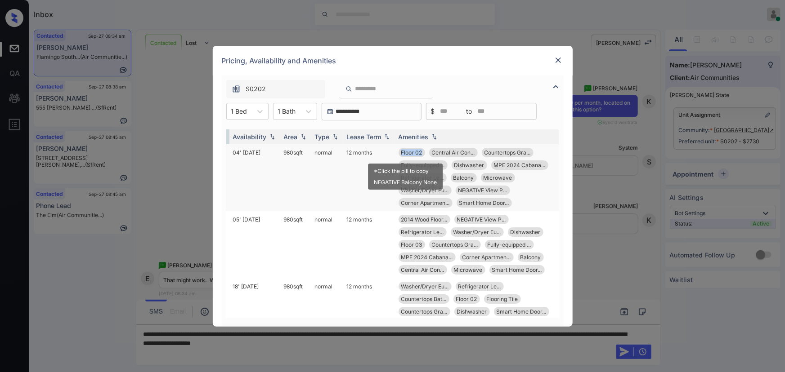
copy span "Floor 02"
drag, startPoint x: 415, startPoint y: 152, endPoint x: 394, endPoint y: 152, distance: 21.1
click at [399, 152] on div "Floor 02" at bounding box center [412, 152] width 27 height 9
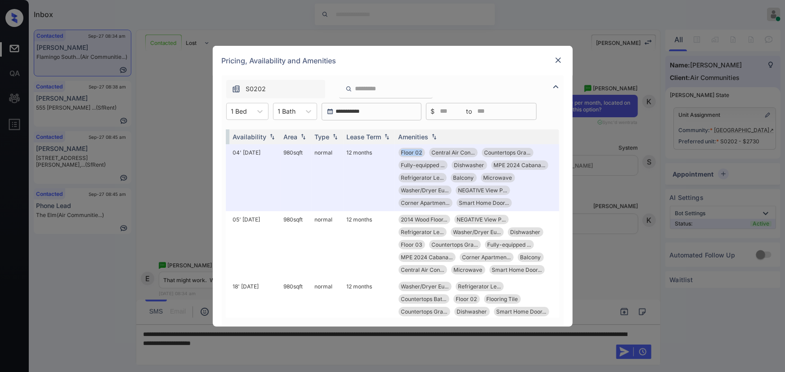
click at [558, 58] on img at bounding box center [558, 60] width 9 height 9
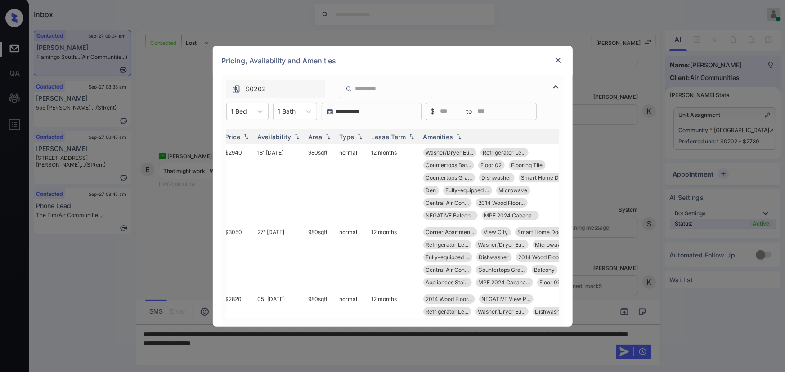
scroll to position [0, 113]
click at [244, 139] on img at bounding box center [245, 137] width 9 height 6
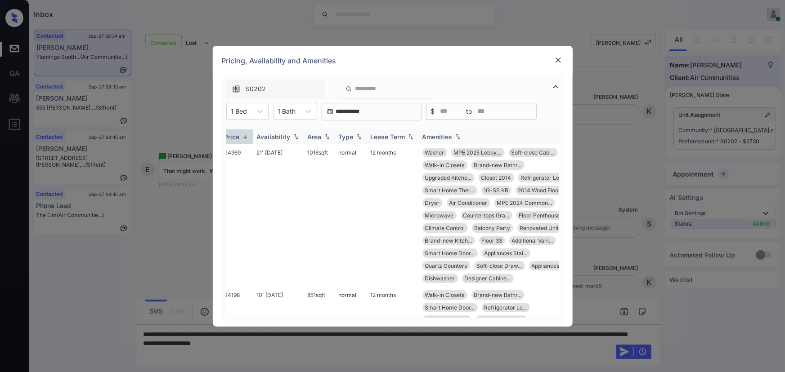
click at [244, 139] on img at bounding box center [245, 137] width 9 height 7
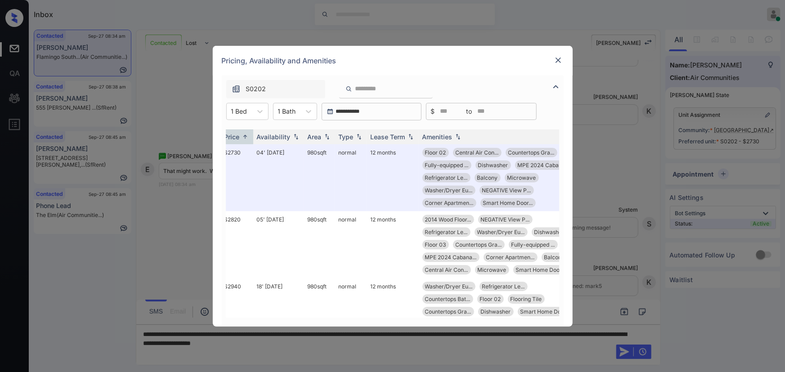
click at [558, 61] on img at bounding box center [558, 60] width 9 height 9
